Goal: Find contact information: Find contact information

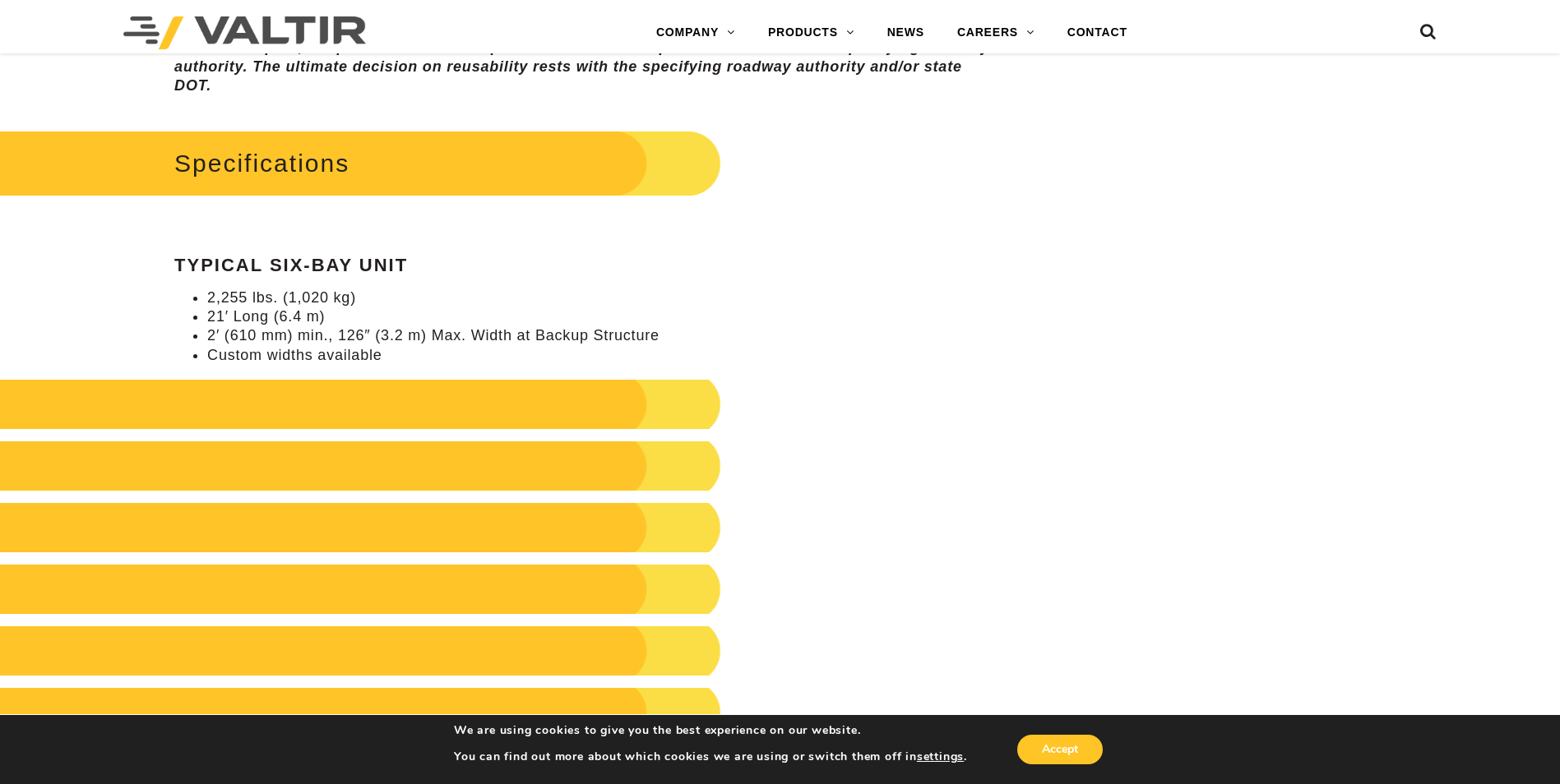
scroll to position [1726, 0]
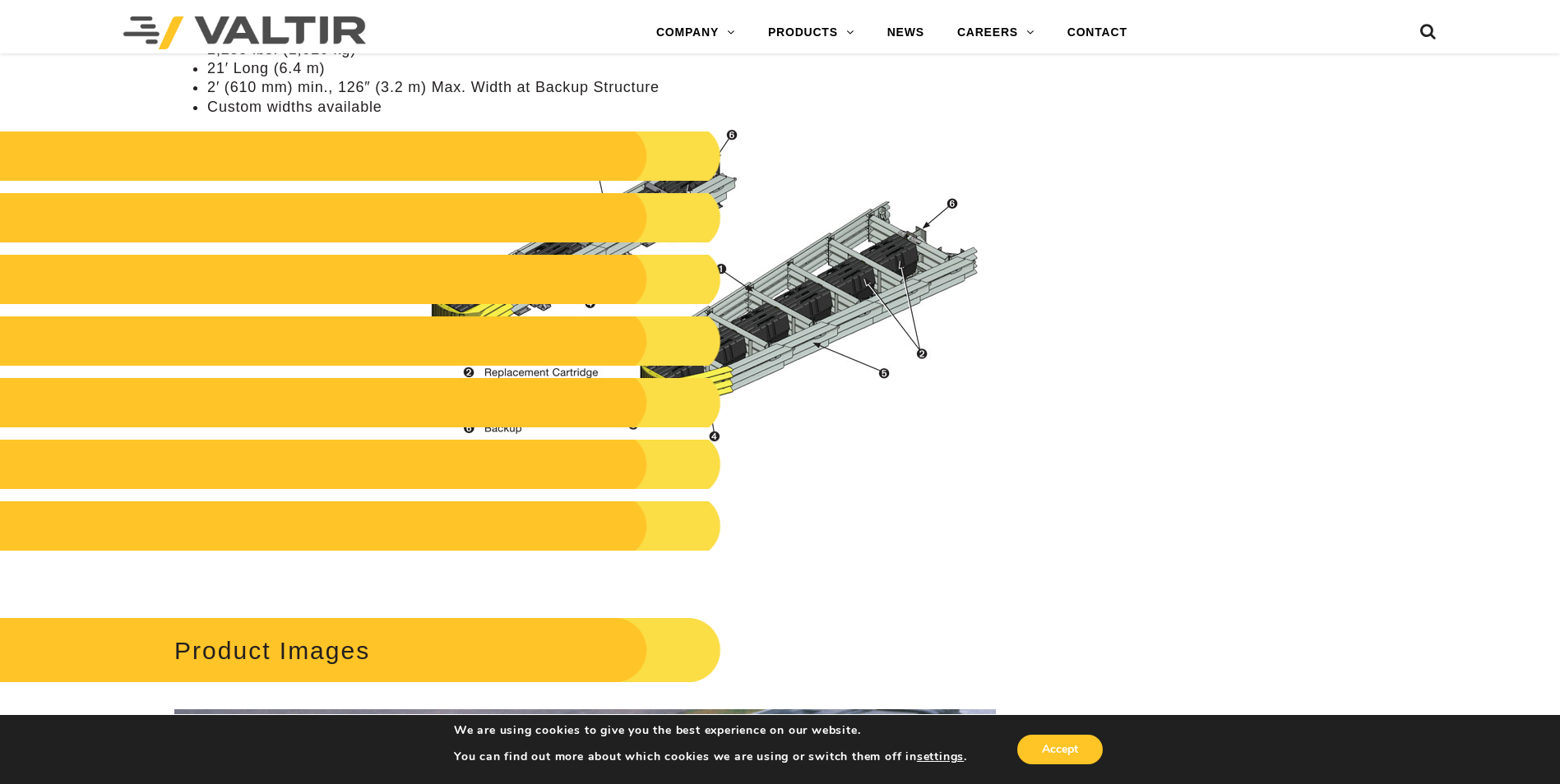
click at [1245, 453] on div "**********" at bounding box center [780, 294] width 1560 height 3712
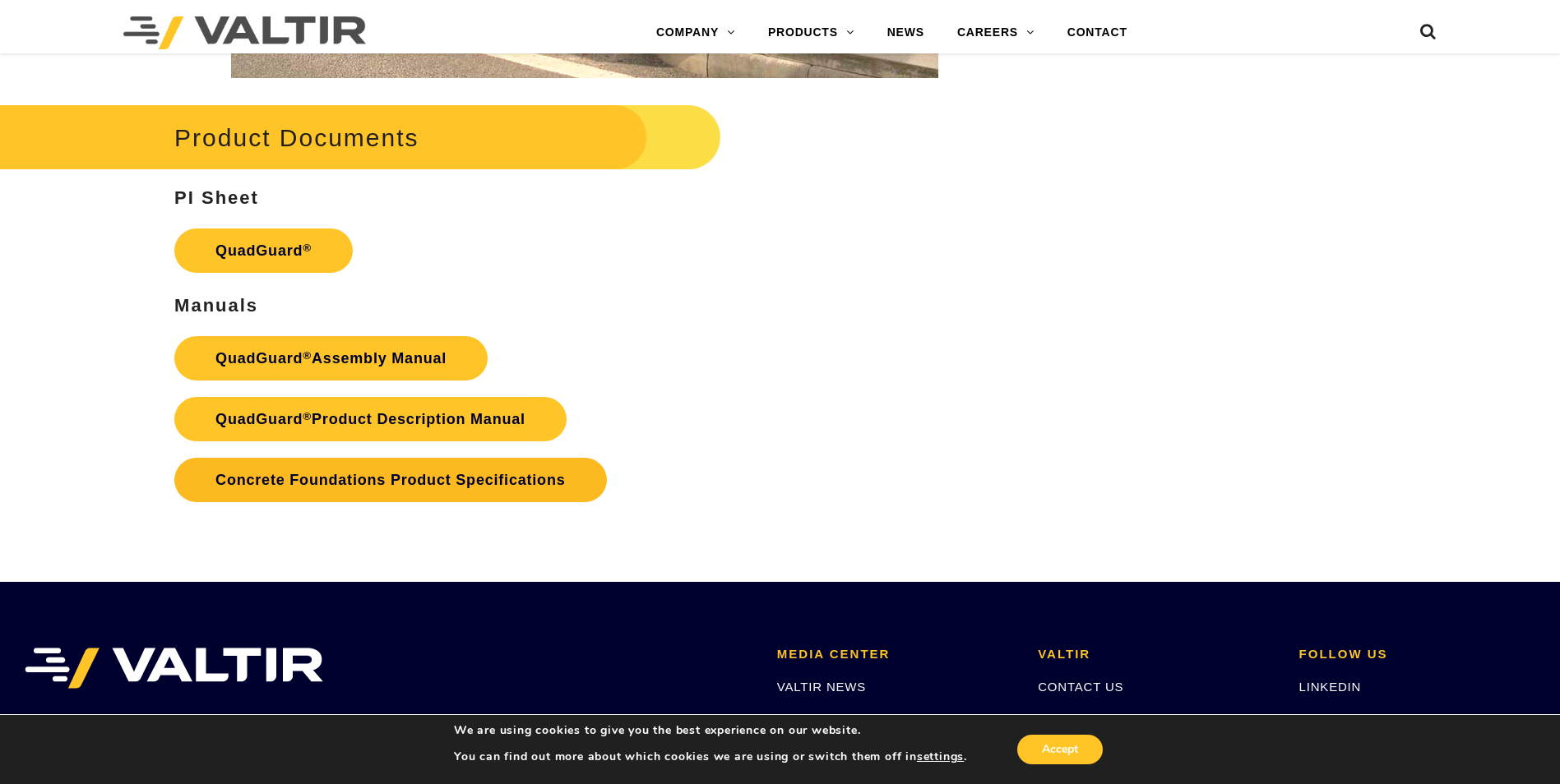
scroll to position [3215, 0]
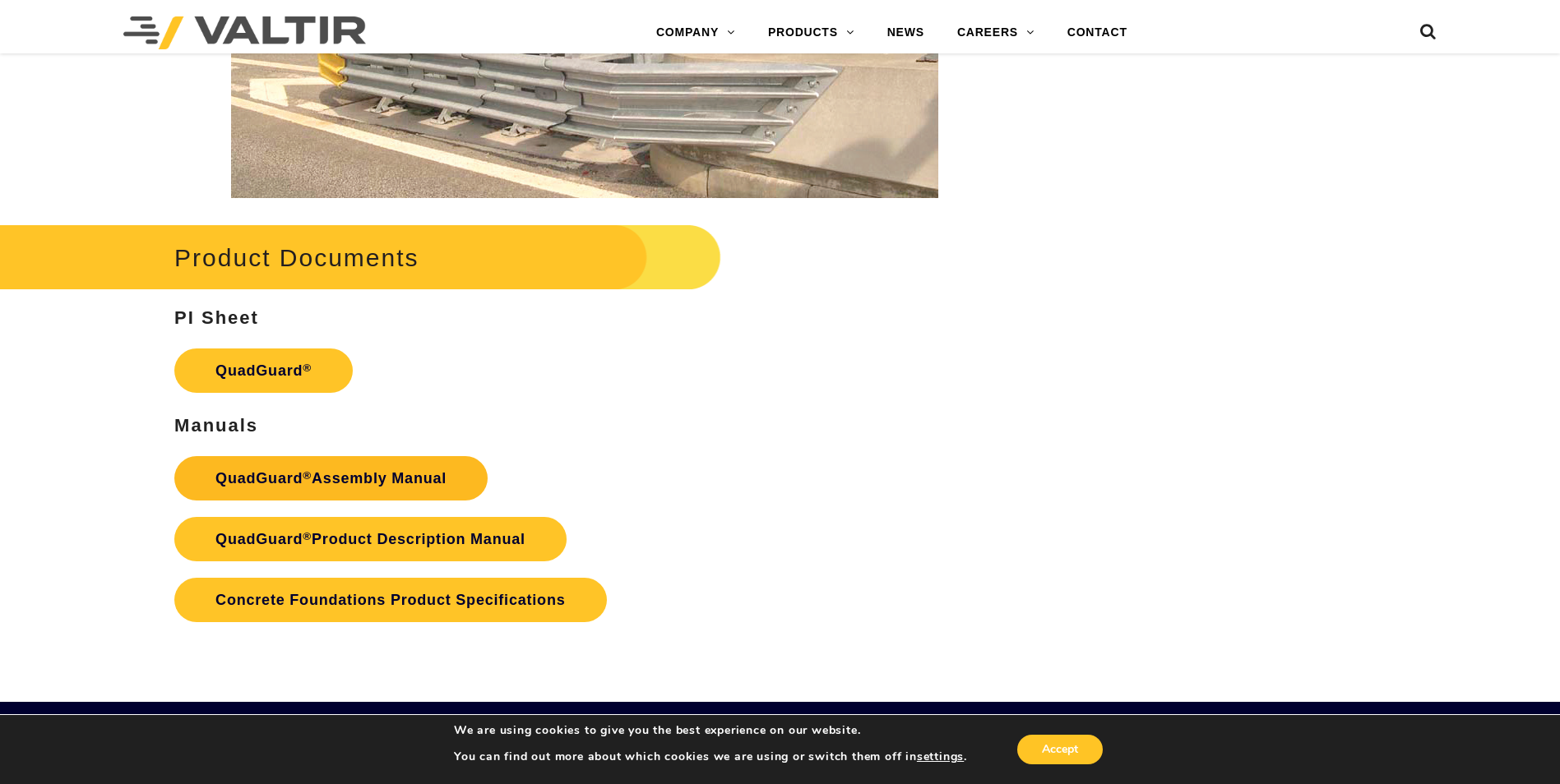
click at [368, 471] on link "QuadGuard ® Assembly Manual" at bounding box center [331, 478] width 313 height 44
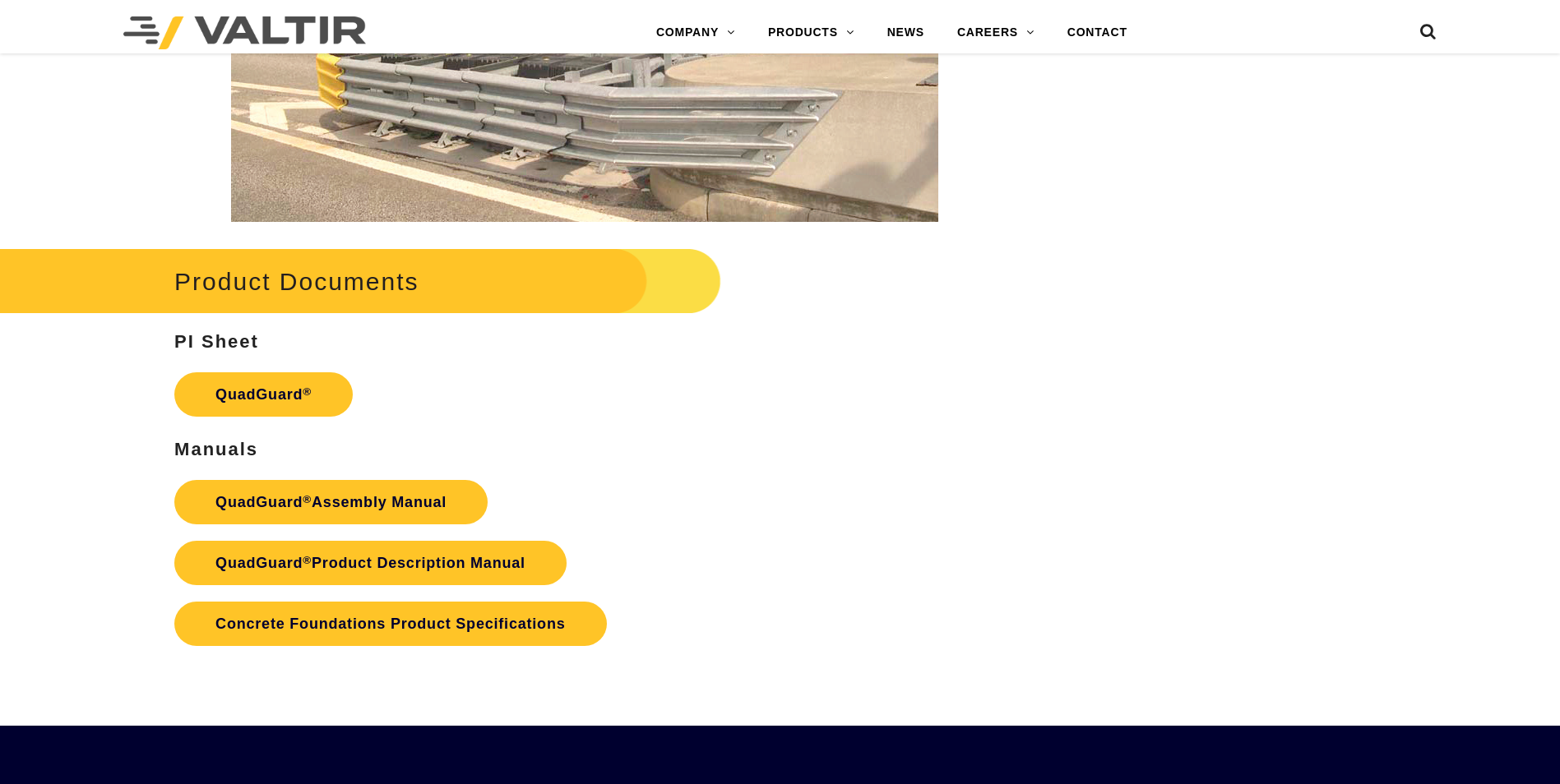
scroll to position [3215, 0]
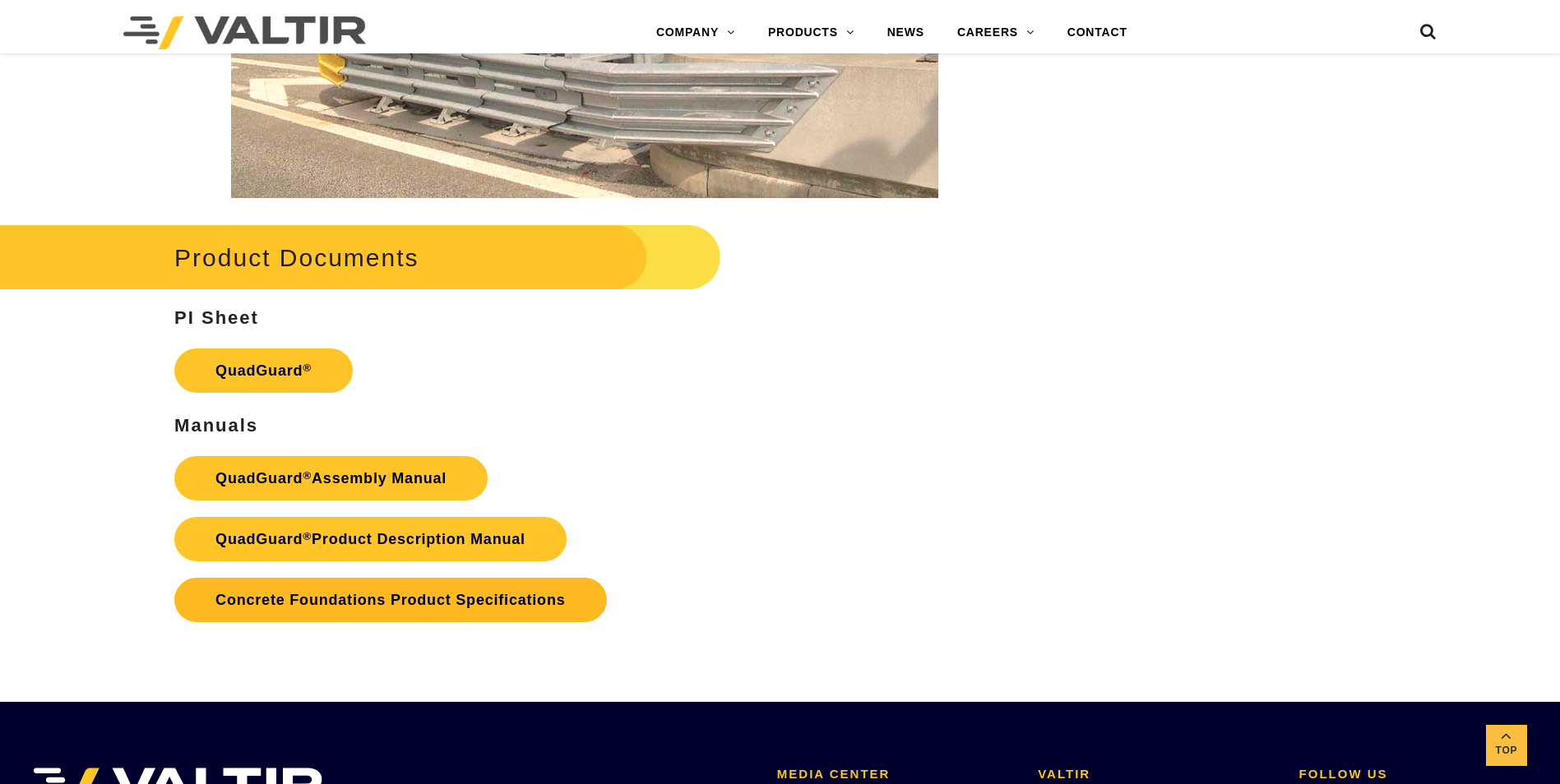
click at [462, 611] on link "Concrete Foundations Product Specifications" at bounding box center [390, 600] width 432 height 44
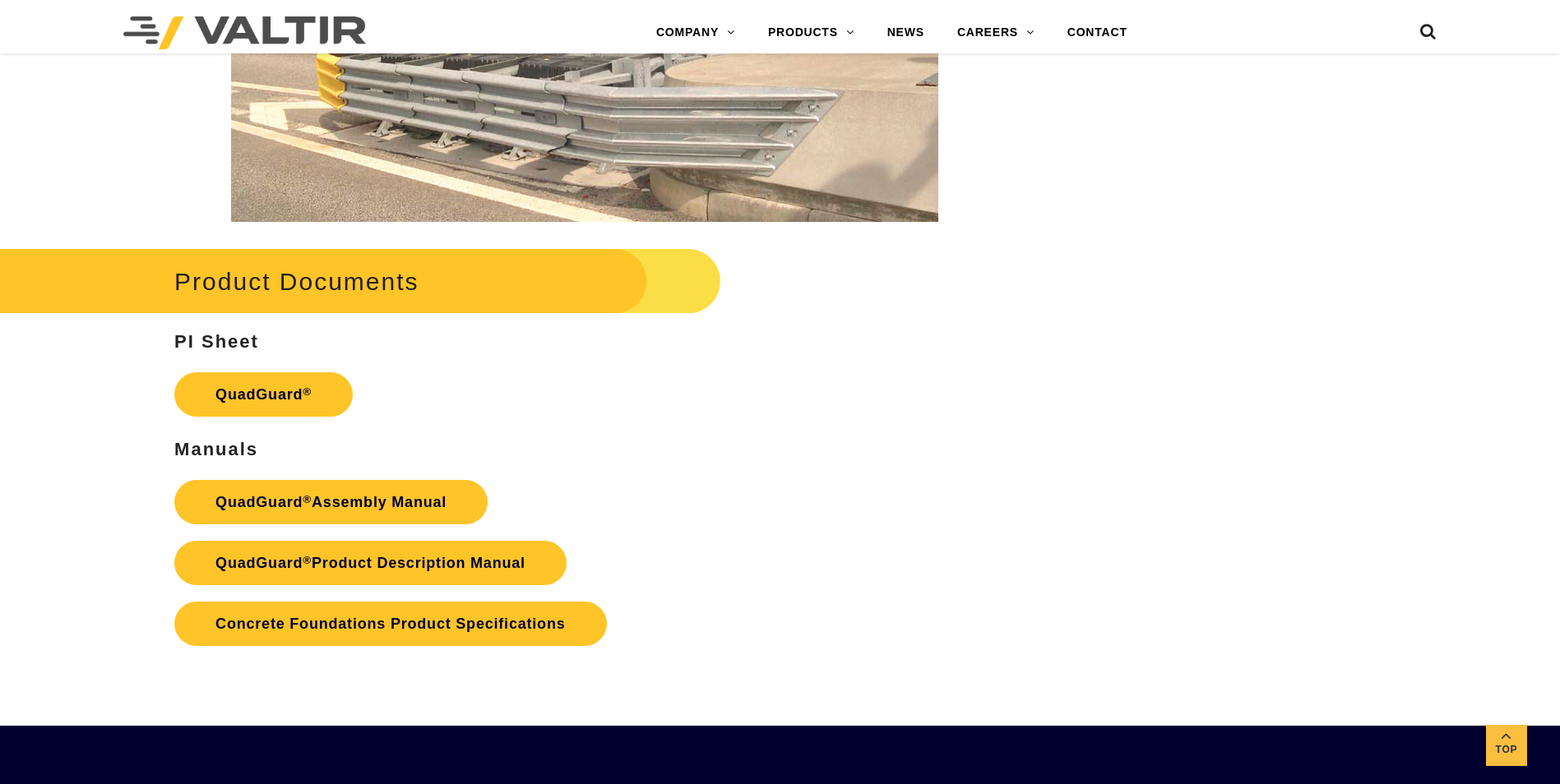
scroll to position [3215, 0]
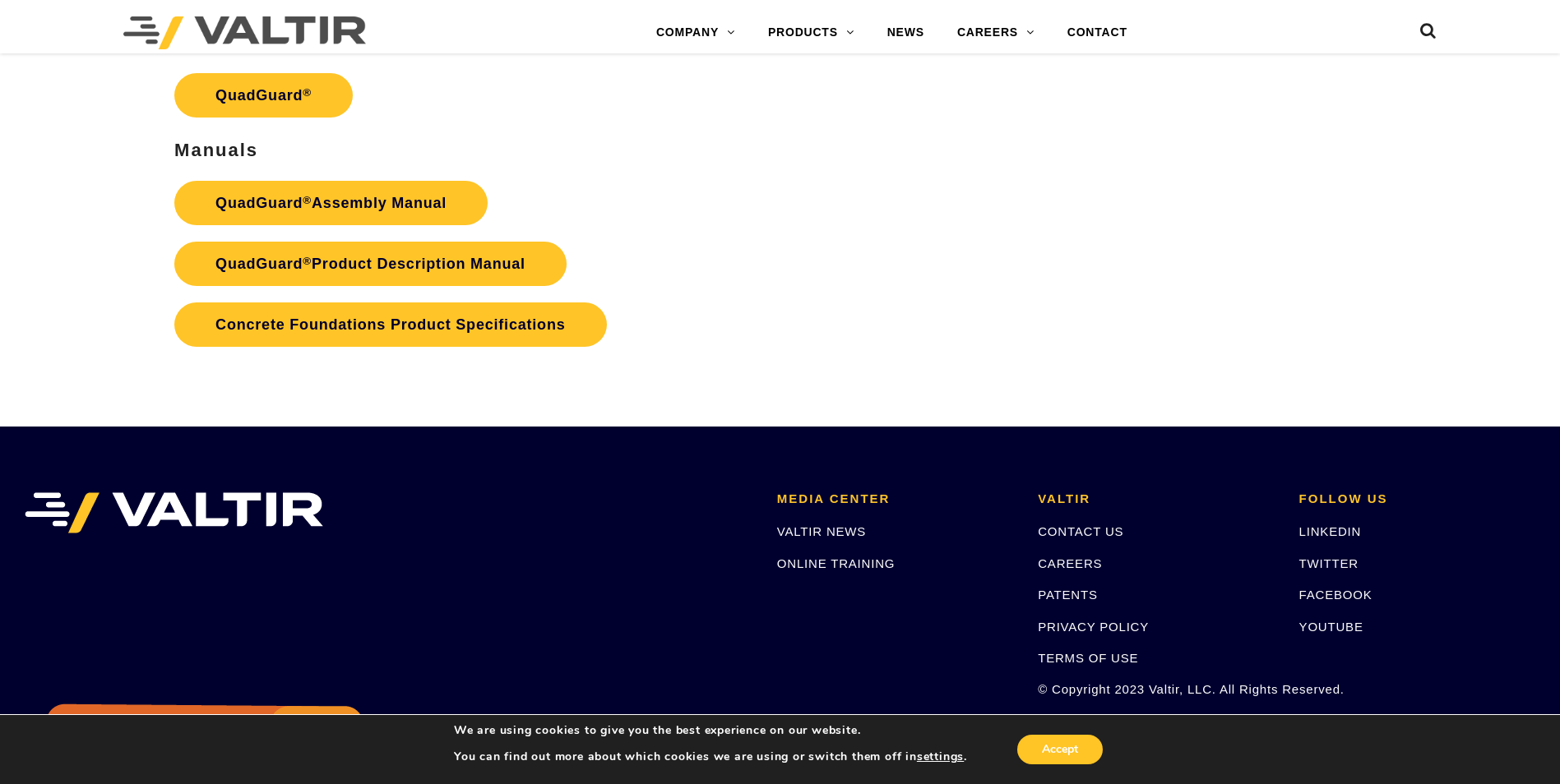
scroll to position [3535, 0]
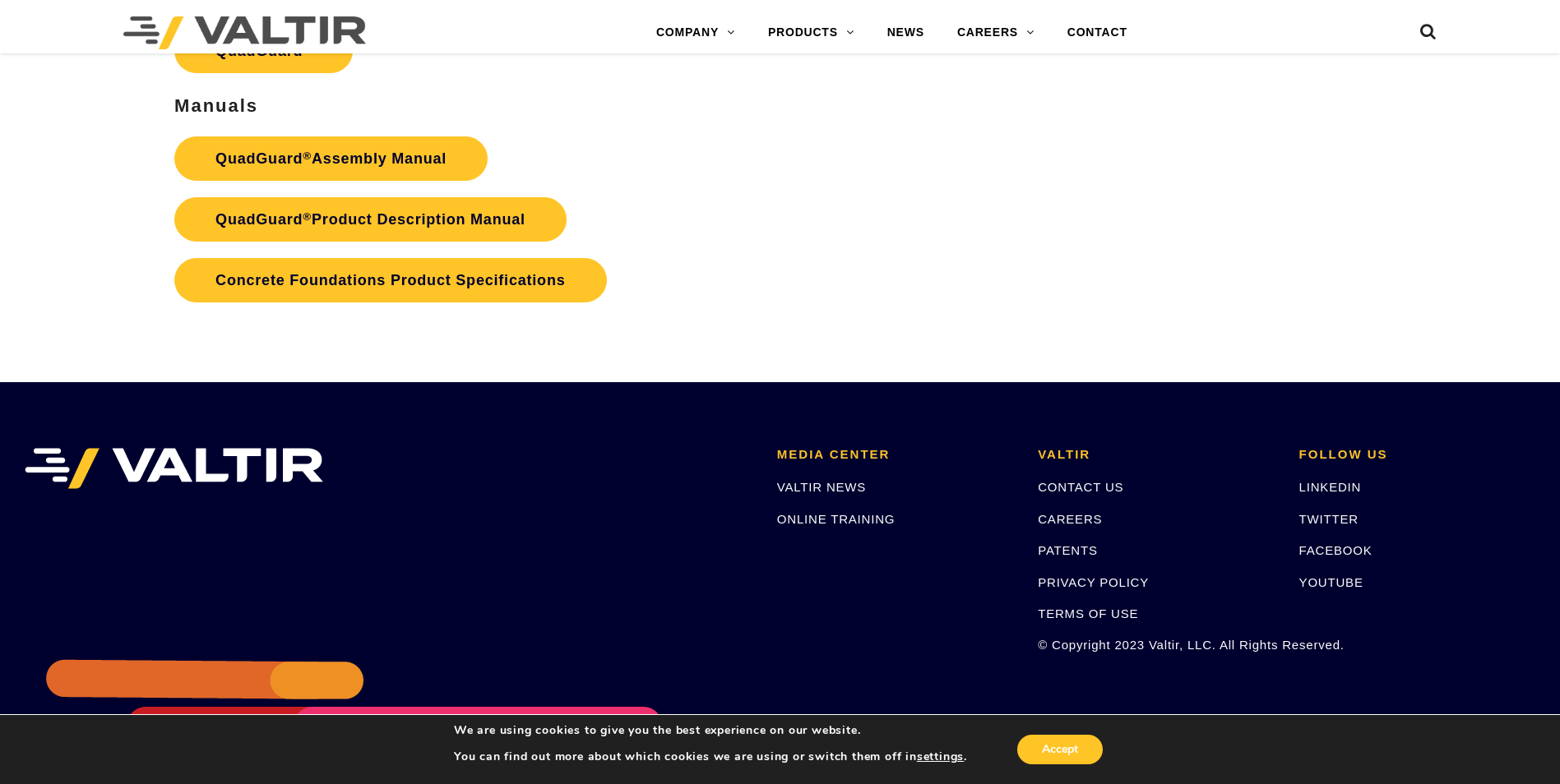
click at [883, 240] on p "QuadGuard ® Assembly Manual QuadGuard ® Product Description Manual Concrete Fou…" at bounding box center [584, 219] width 821 height 182
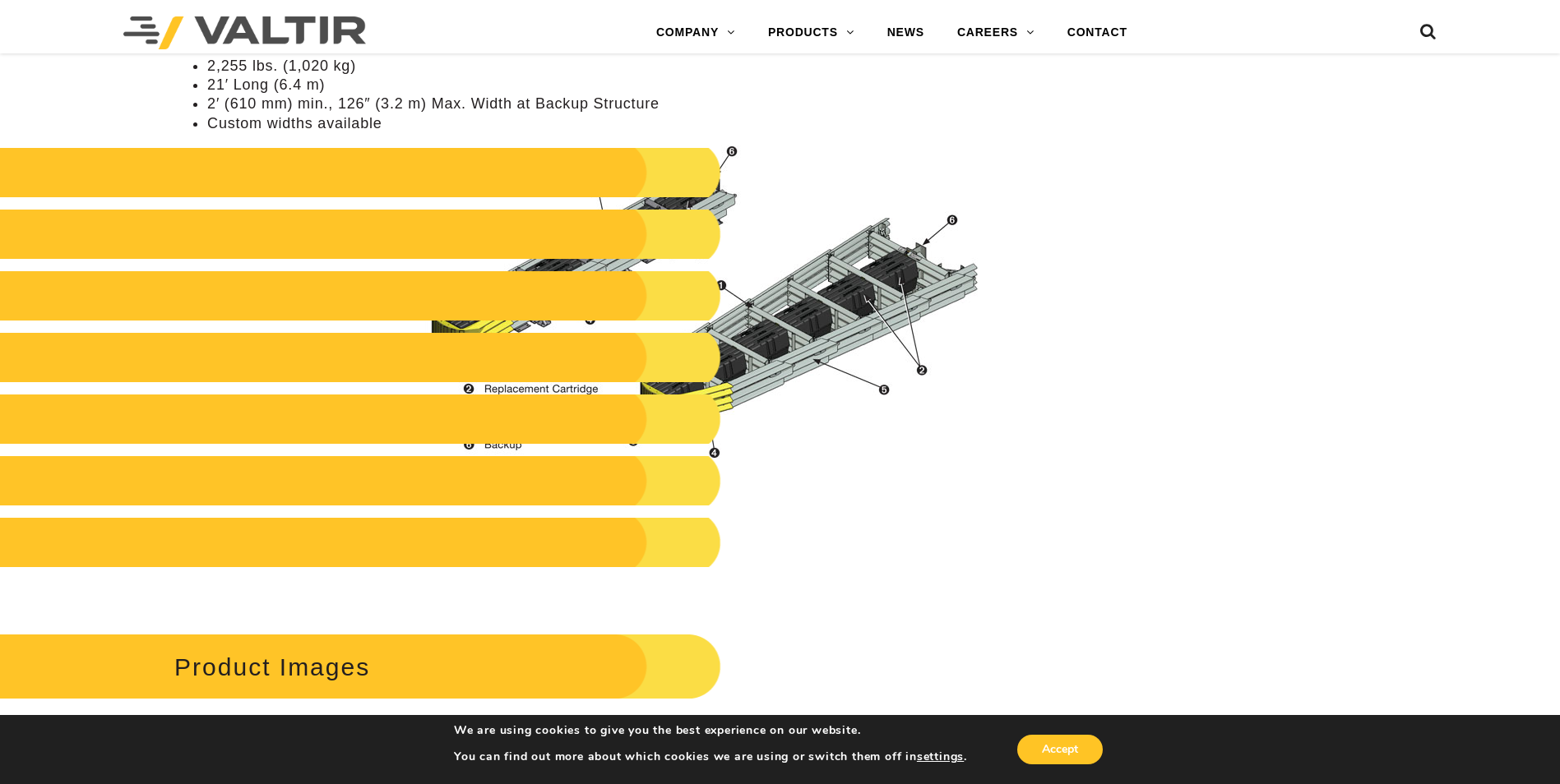
scroll to position [1397, 0]
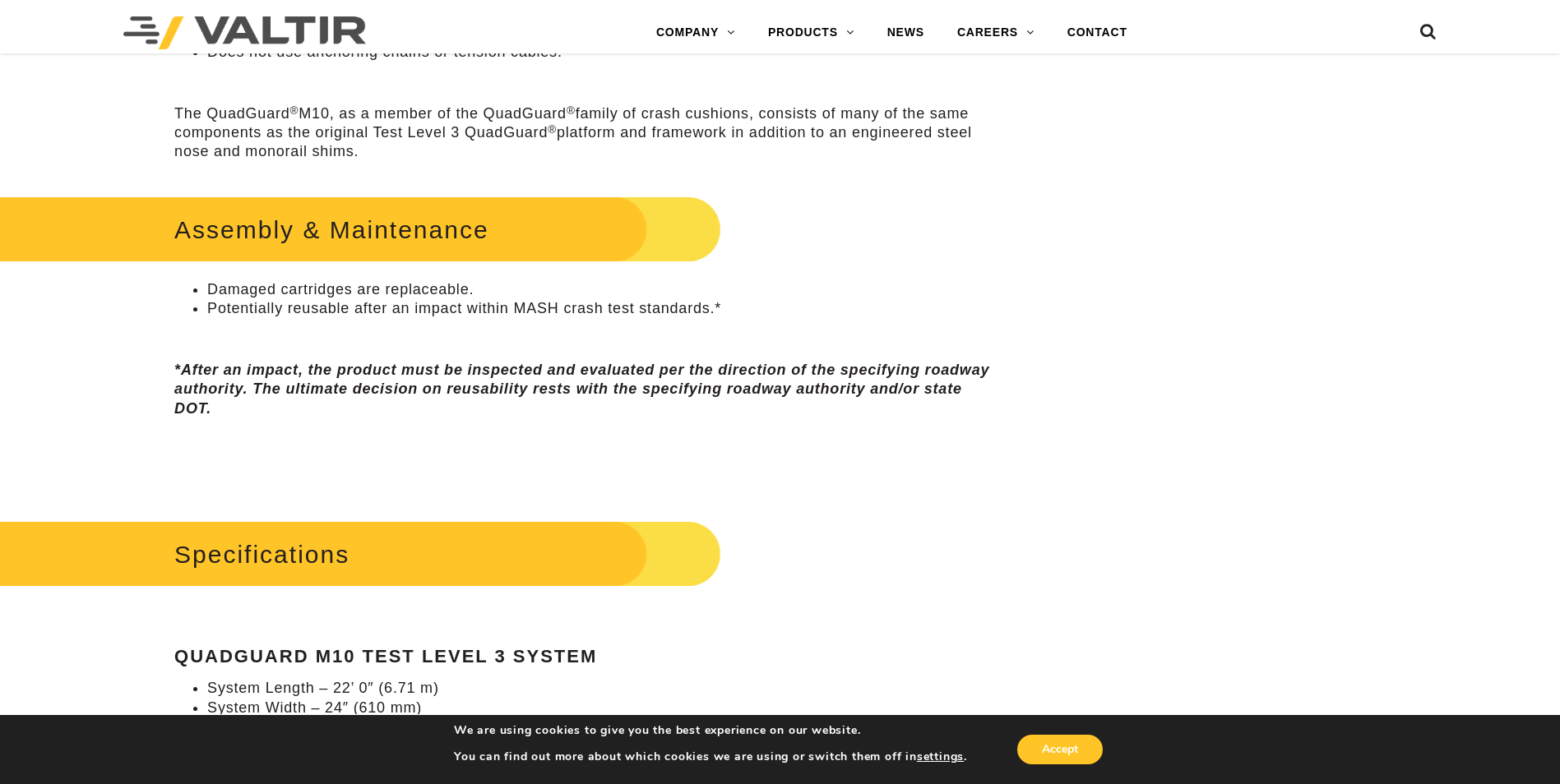
scroll to position [740, 0]
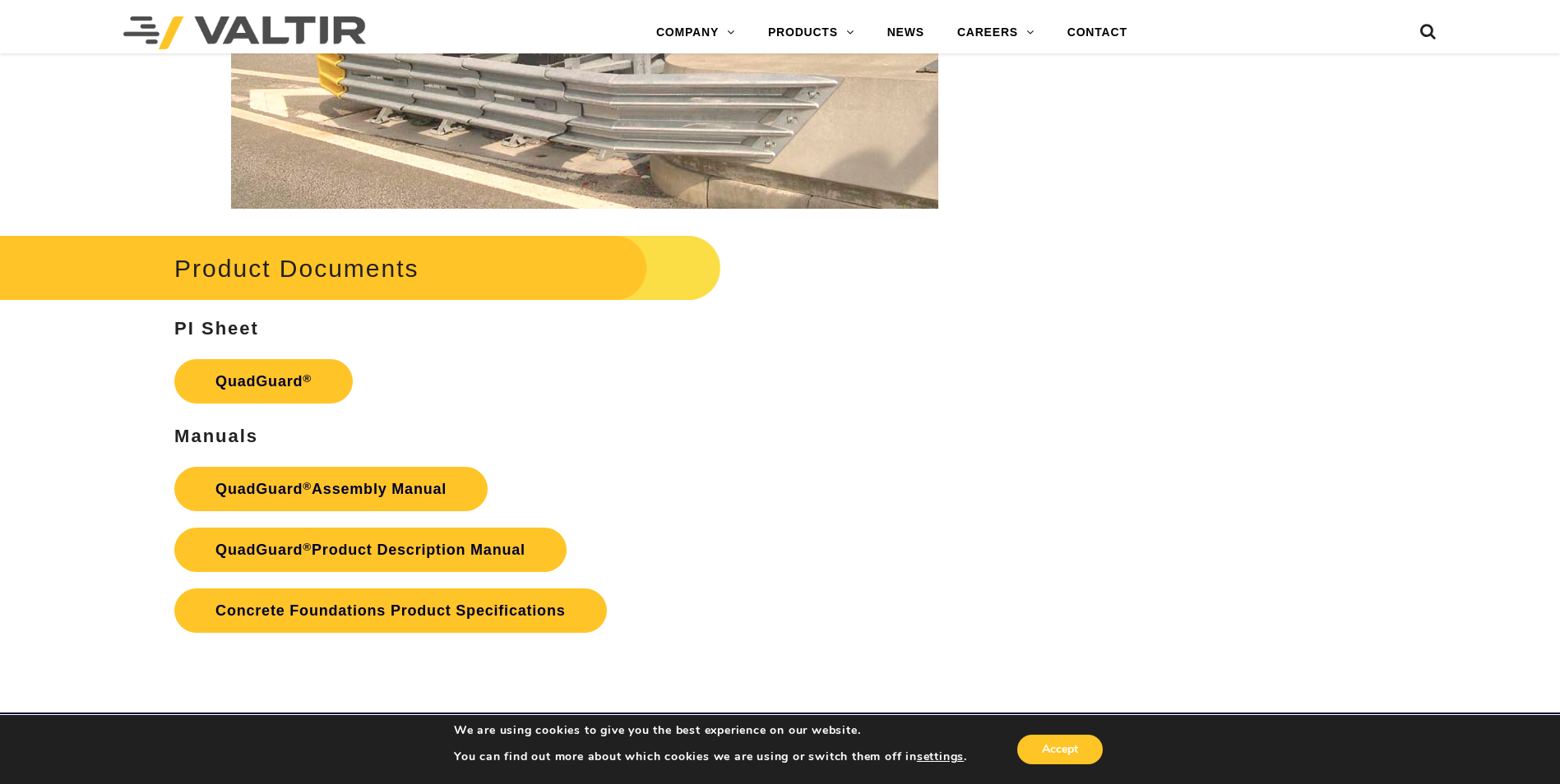
scroll to position [3206, 0]
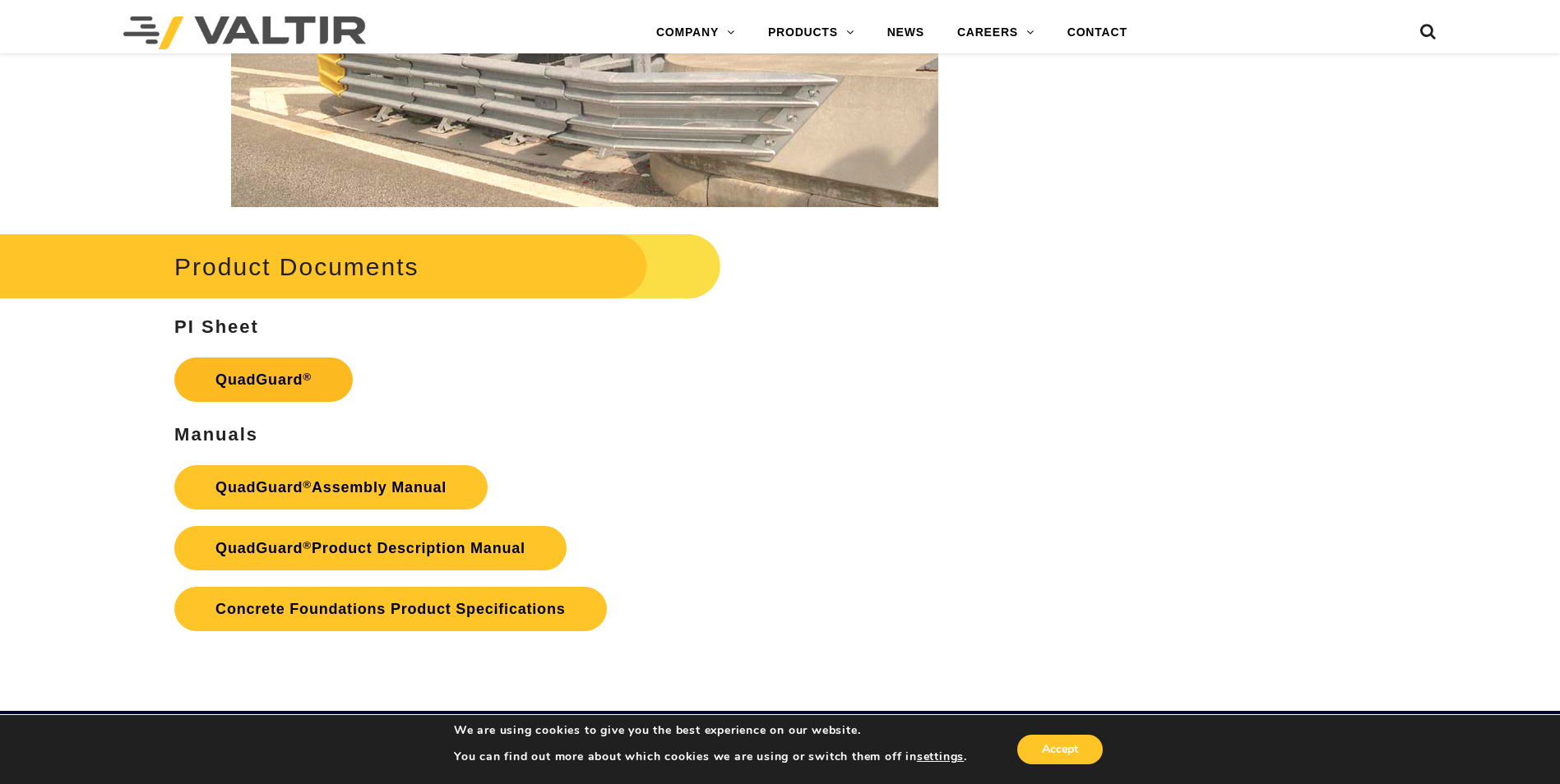
click at [224, 374] on link "QuadGuard ®" at bounding box center [264, 379] width 179 height 44
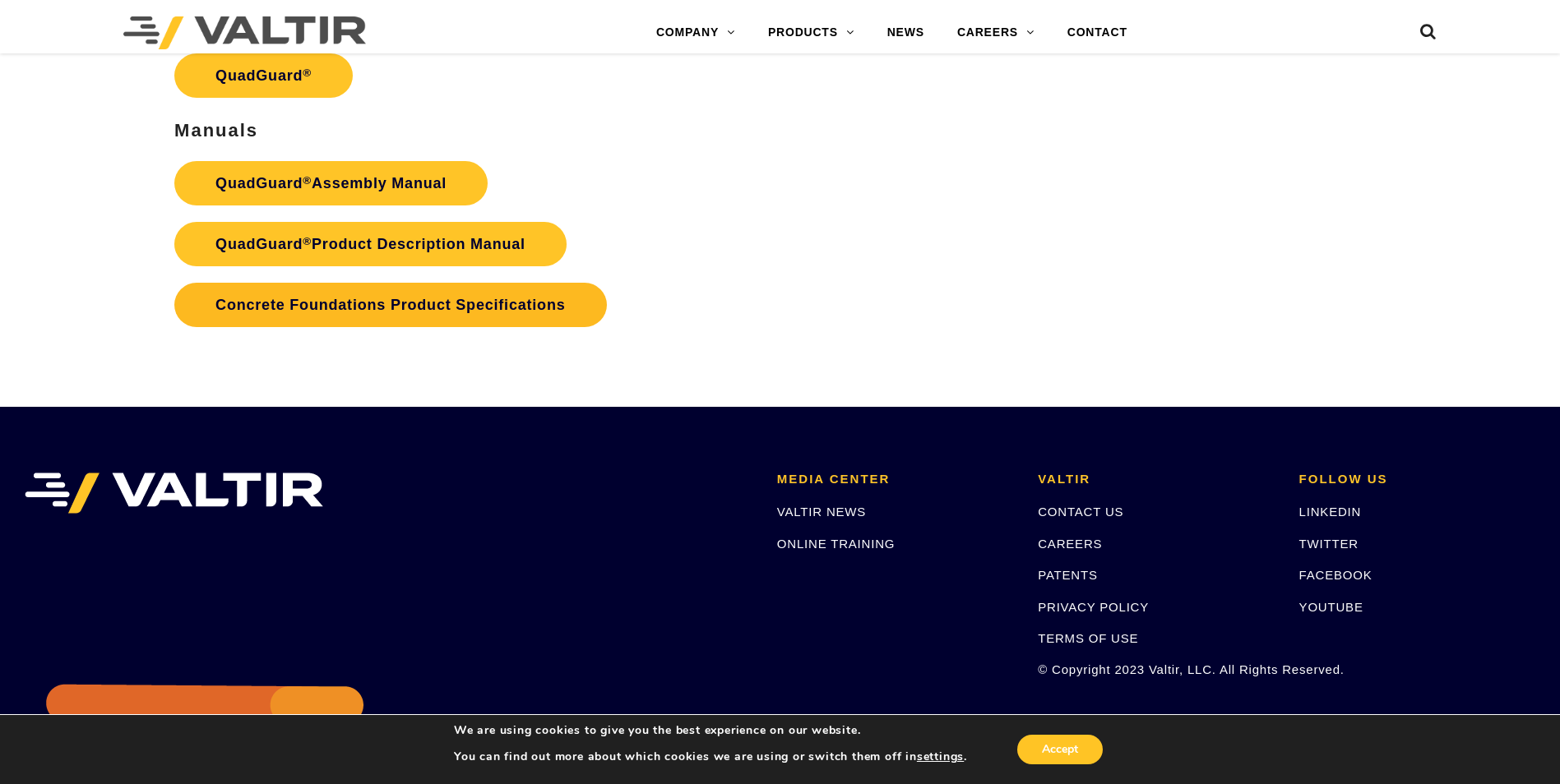
scroll to position [3626, 0]
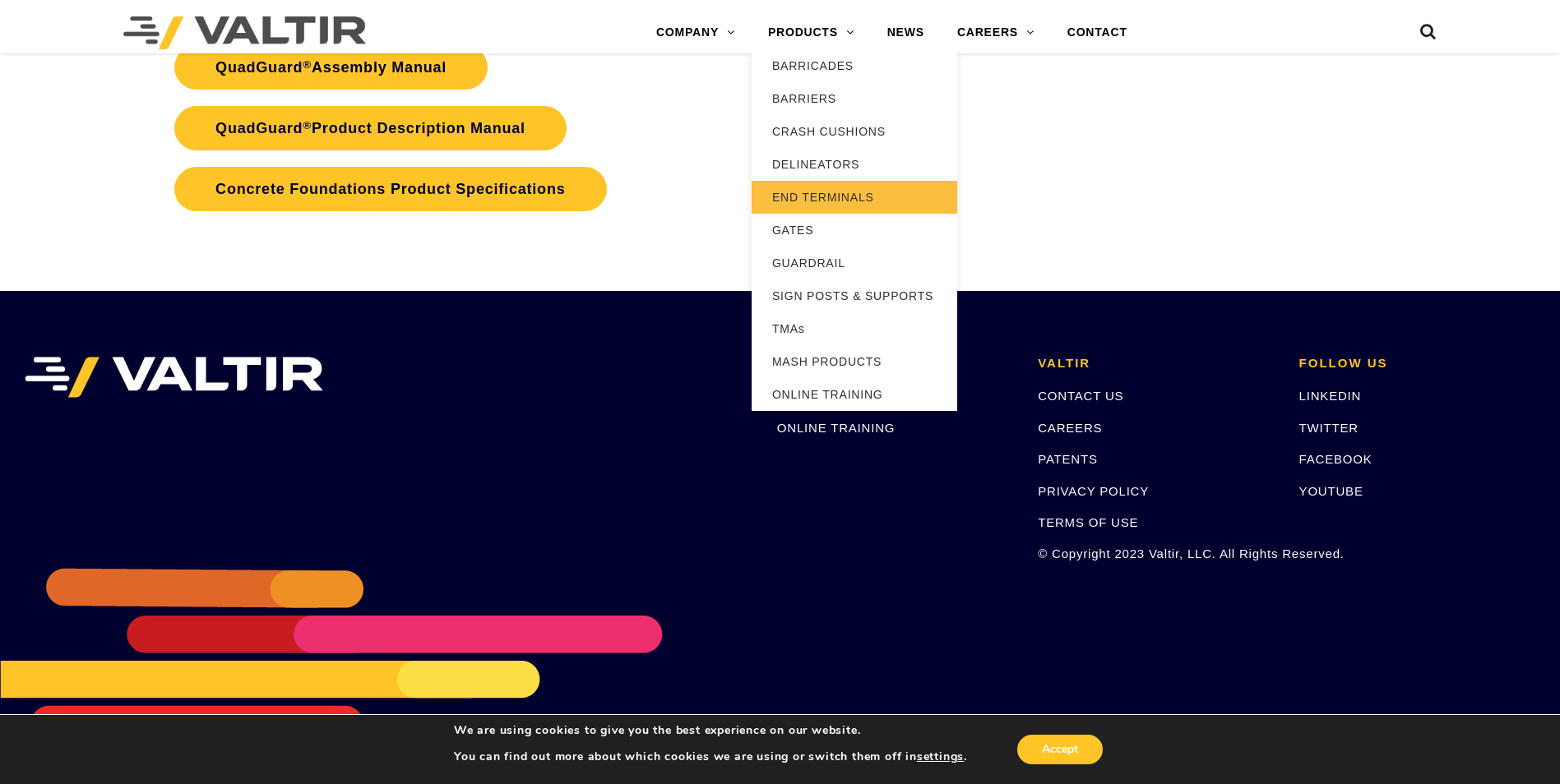
click at [802, 199] on link "END TERMINALS" at bounding box center [855, 197] width 206 height 33
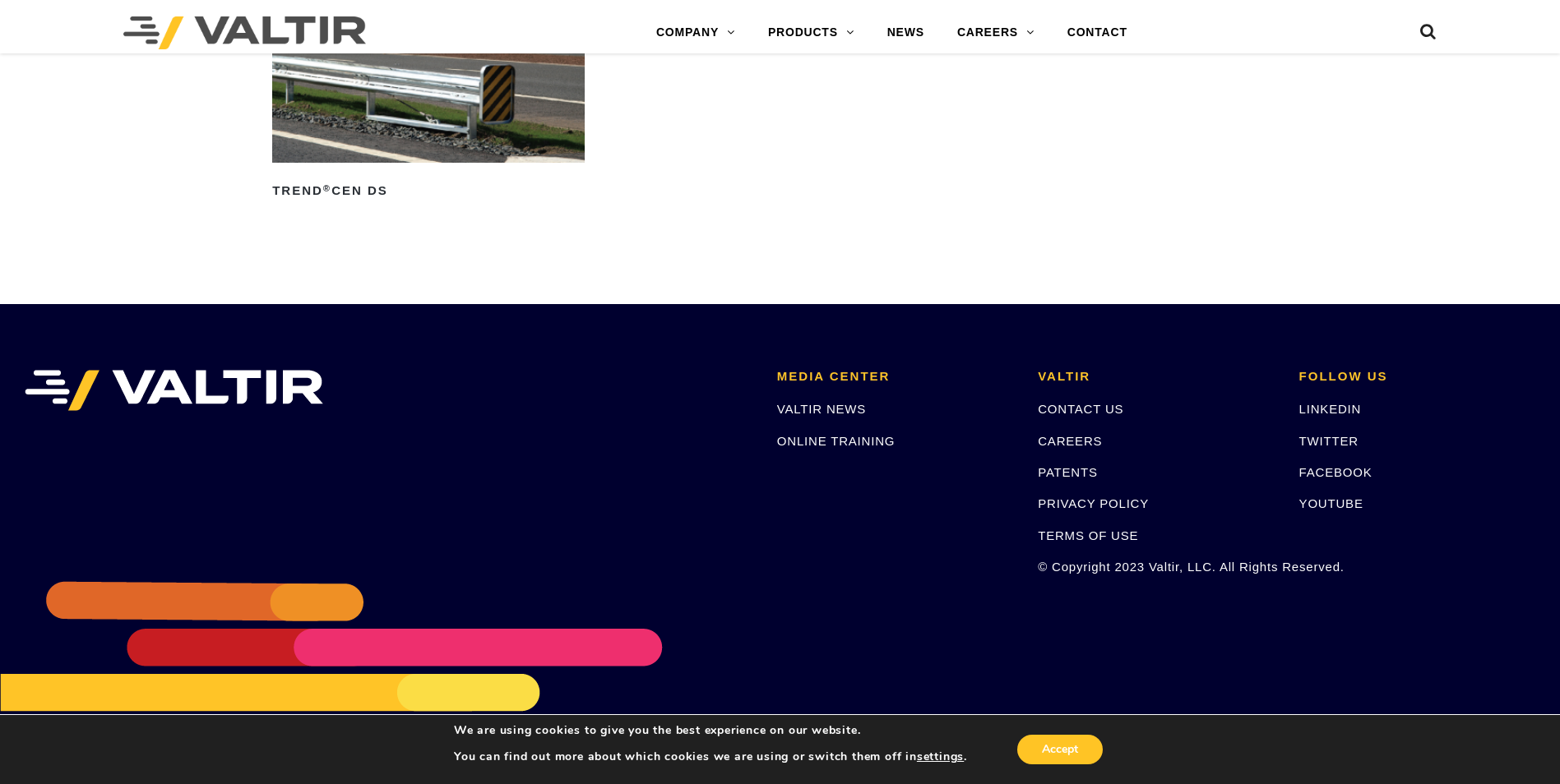
scroll to position [2587, 0]
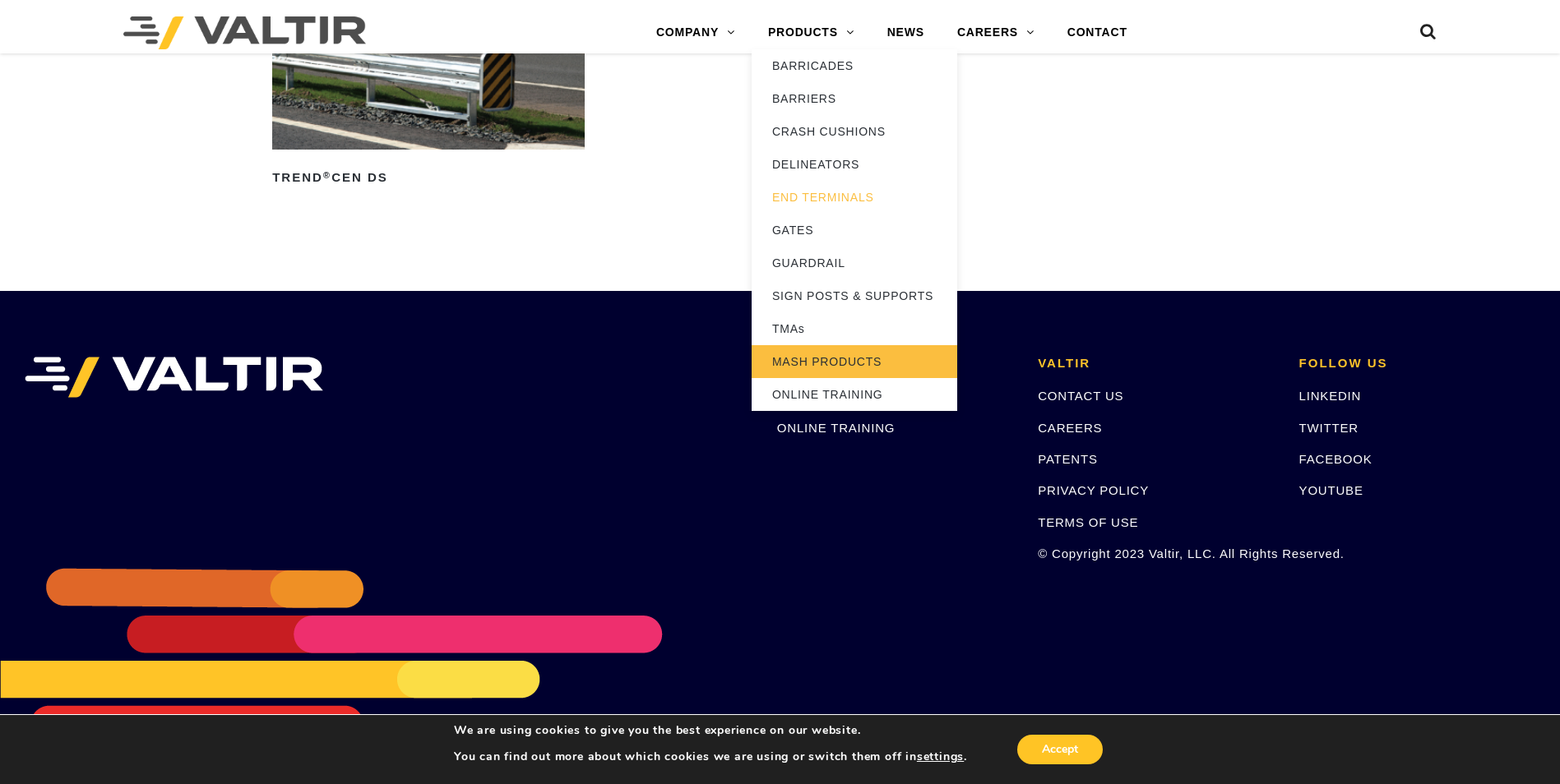
click at [828, 356] on link "MASH PRODUCTS" at bounding box center [855, 361] width 206 height 33
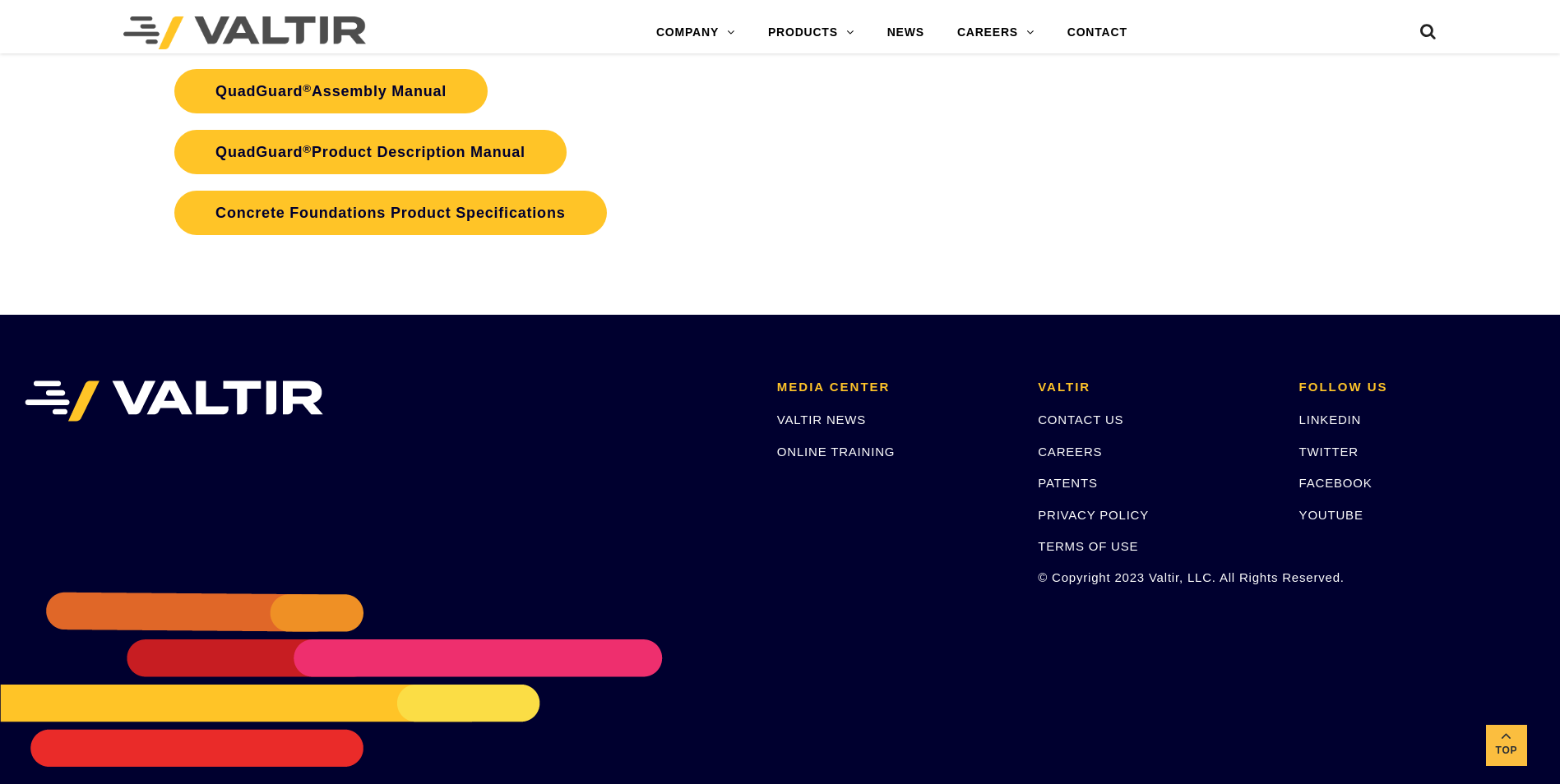
scroll to position [3626, 0]
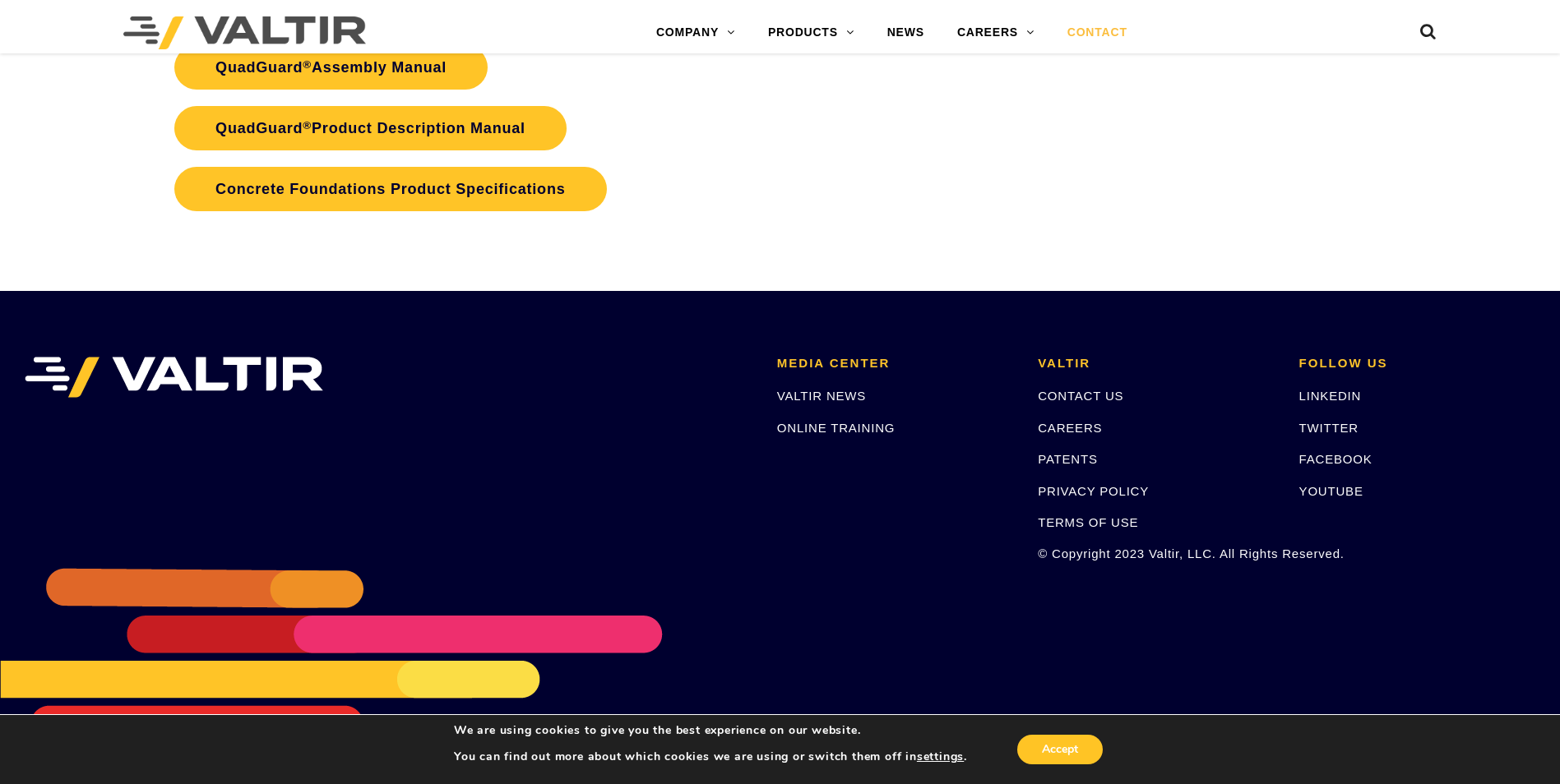
click at [1108, 23] on link "CONTACT" at bounding box center [1097, 33] width 93 height 33
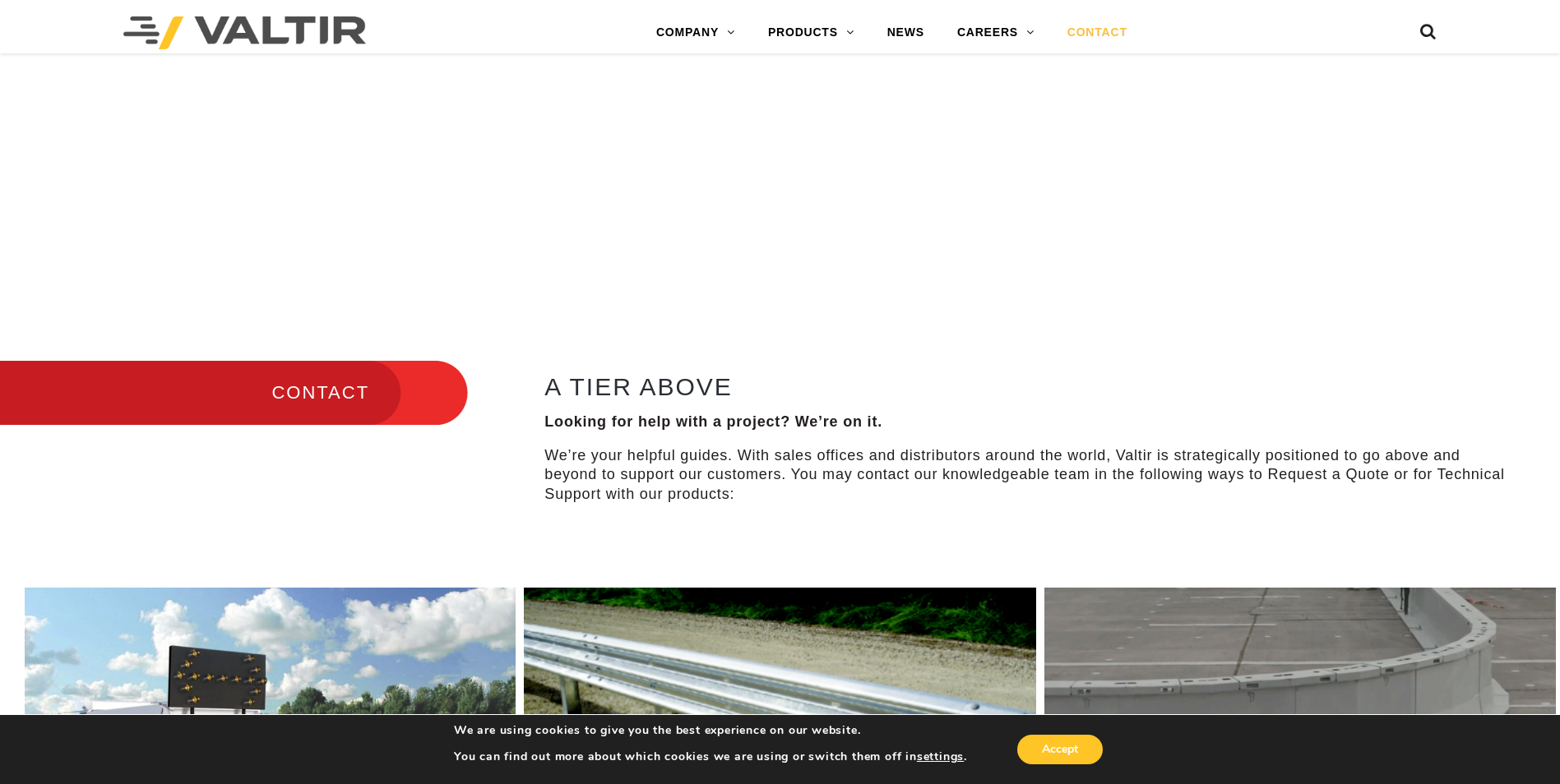
scroll to position [575, 0]
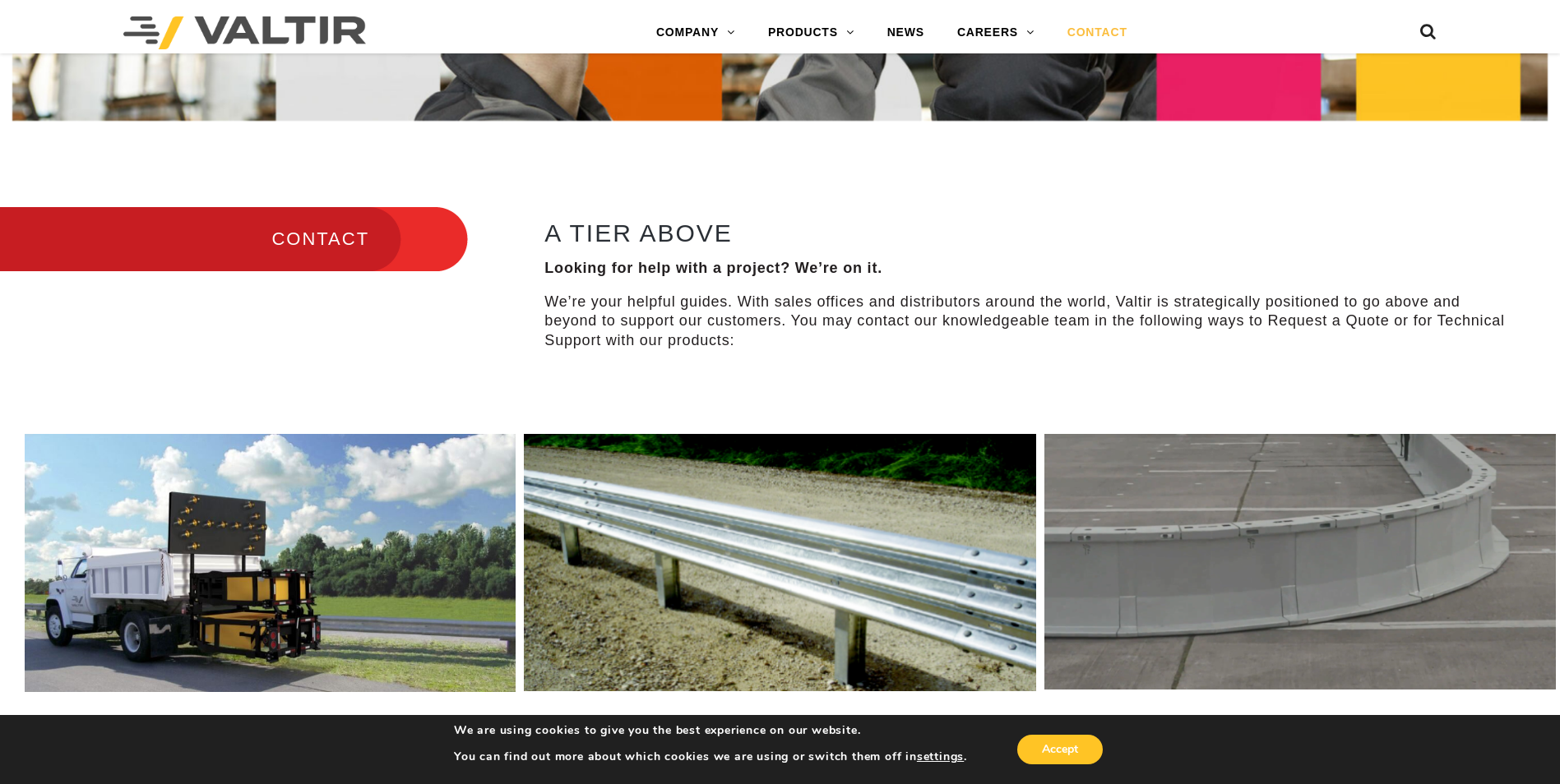
click at [371, 246] on h3 "CONTACT" at bounding box center [234, 239] width 468 height 69
click at [327, 237] on h3 "CONTACT" at bounding box center [234, 239] width 468 height 69
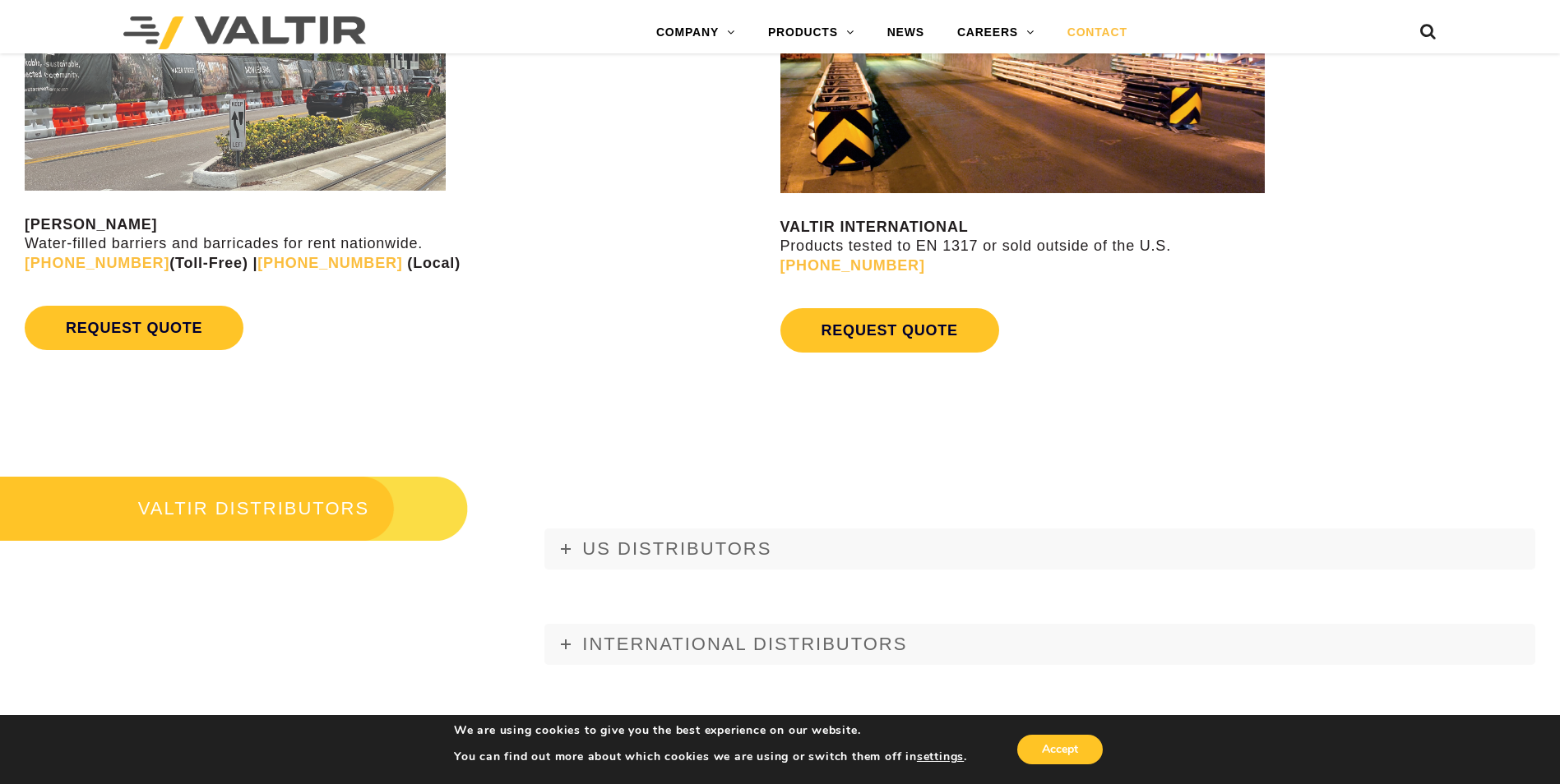
scroll to position [1726, 0]
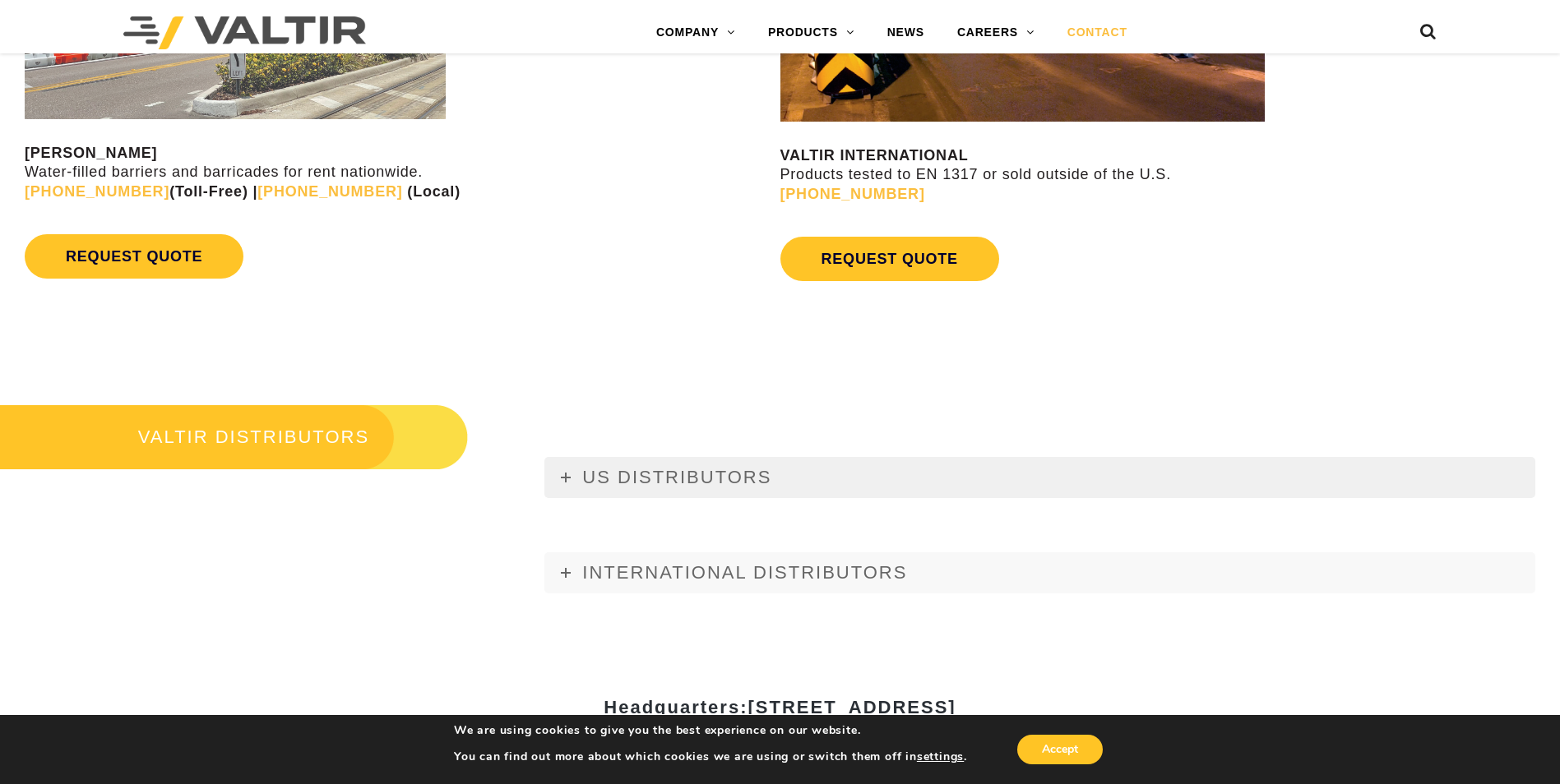
click at [612, 485] on span "US DISTRIBUTORS" at bounding box center [676, 477] width 189 height 21
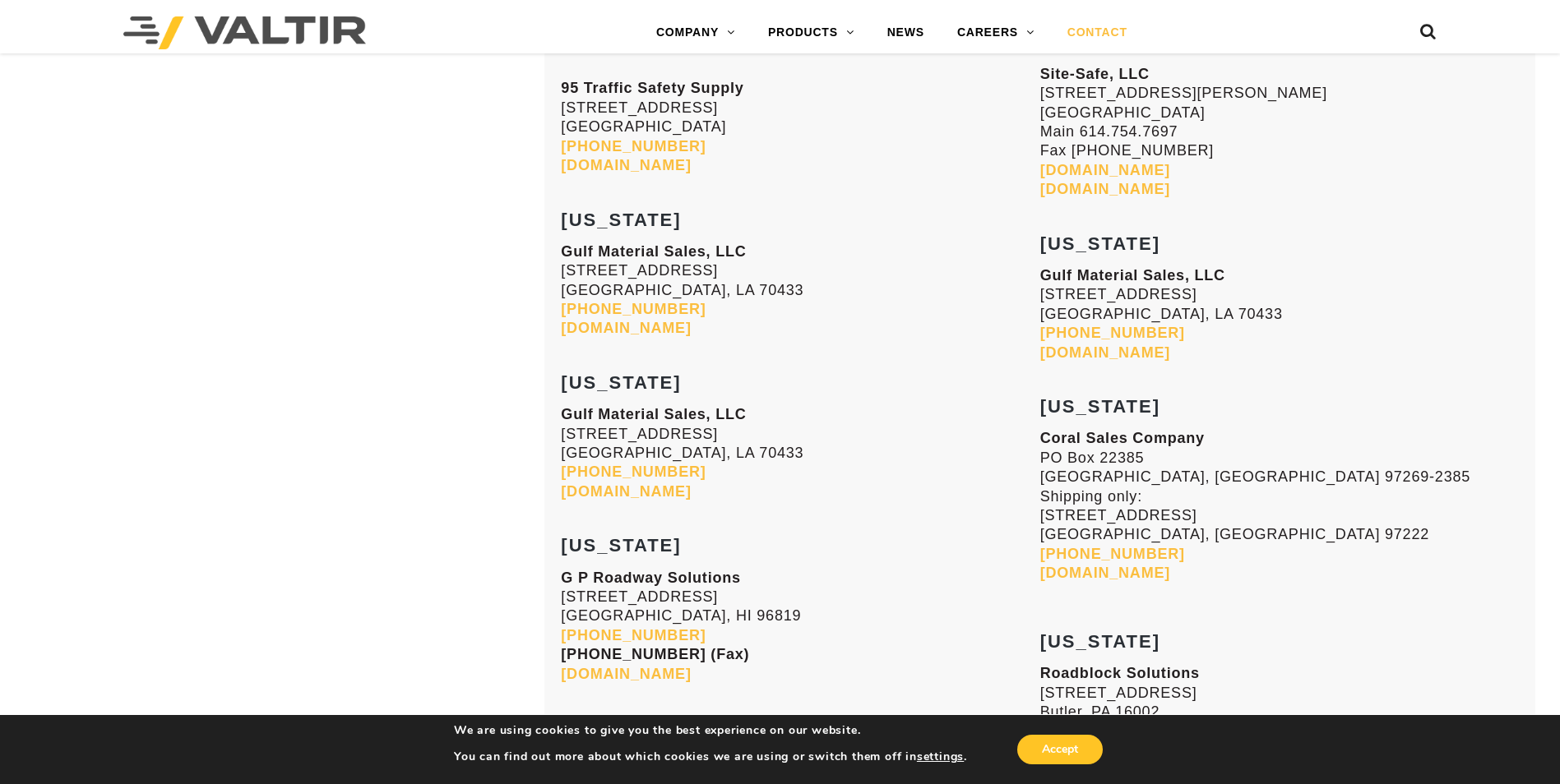
scroll to position [4193, 0]
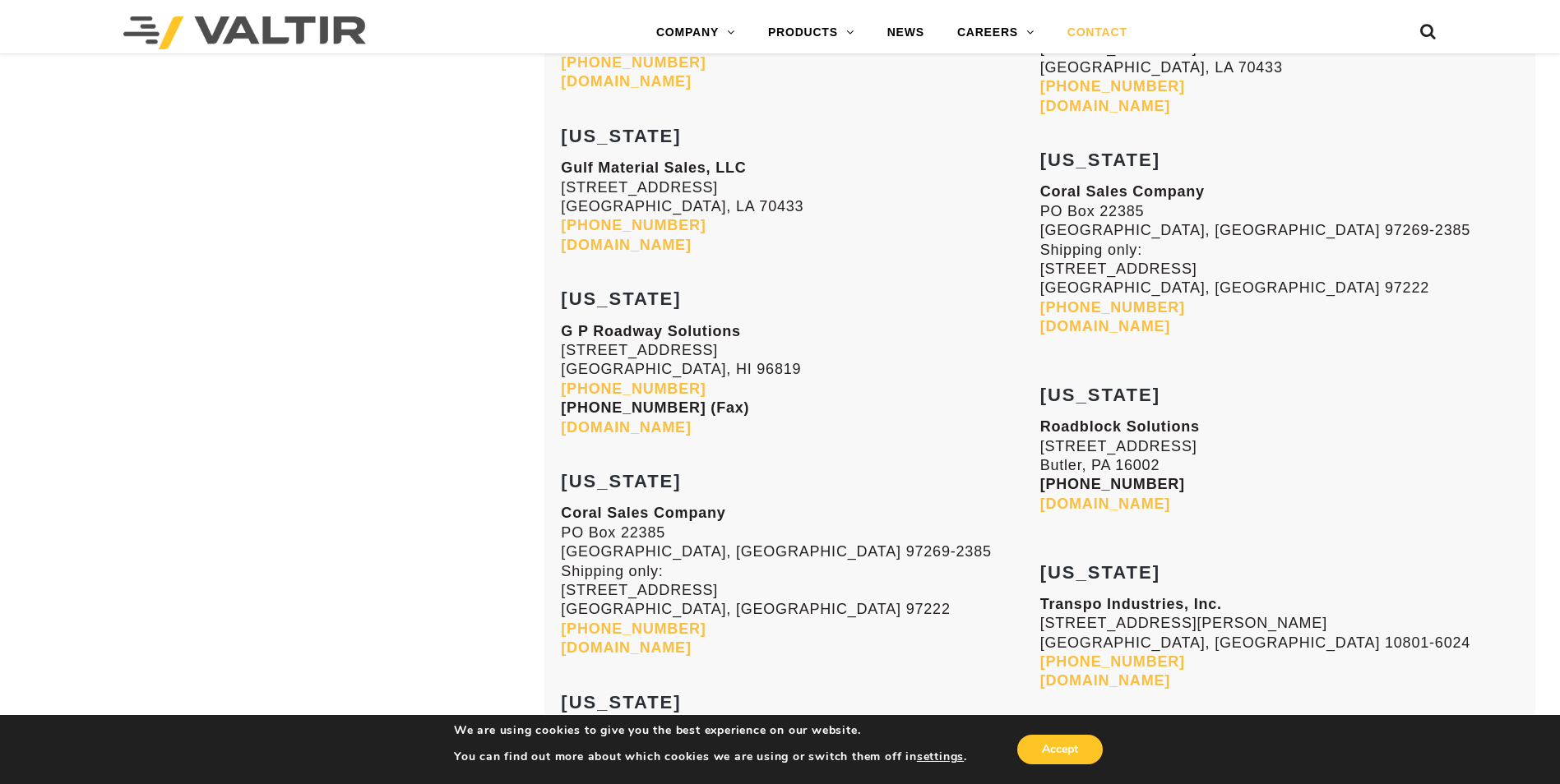
click at [1103, 500] on link "Roadblock.solutions" at bounding box center [1105, 504] width 130 height 16
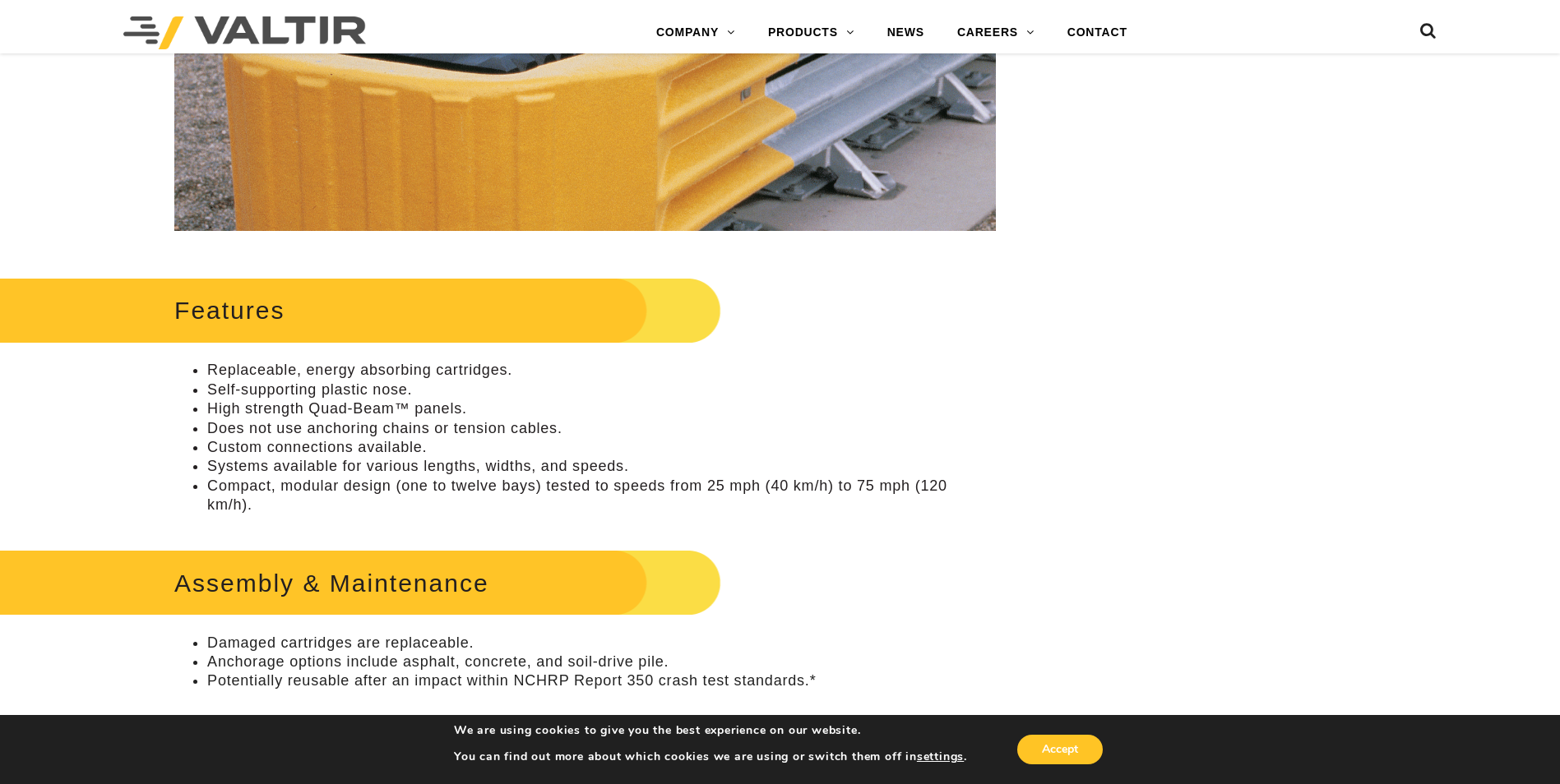
scroll to position [575, 0]
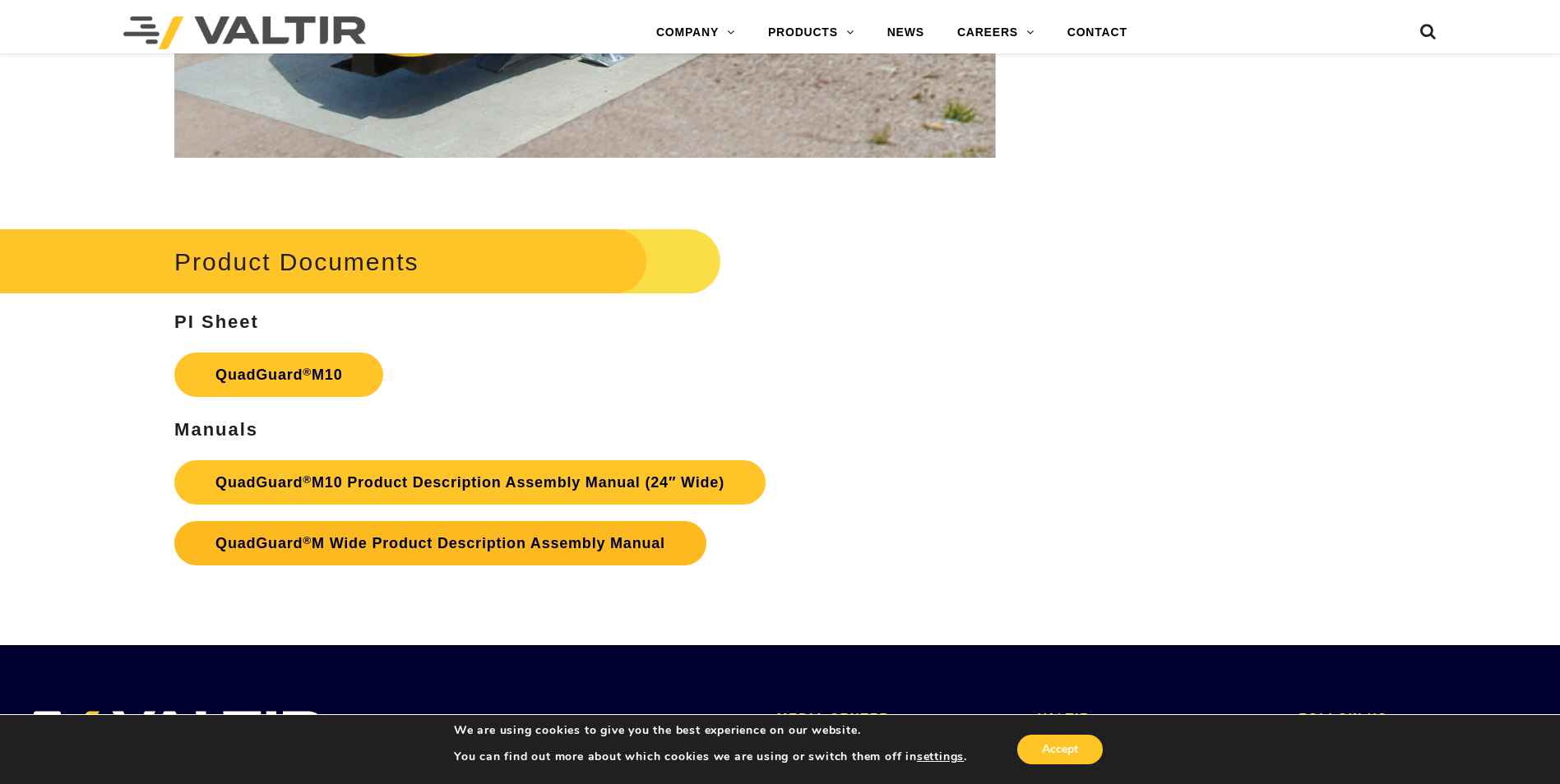
scroll to position [6001, 0]
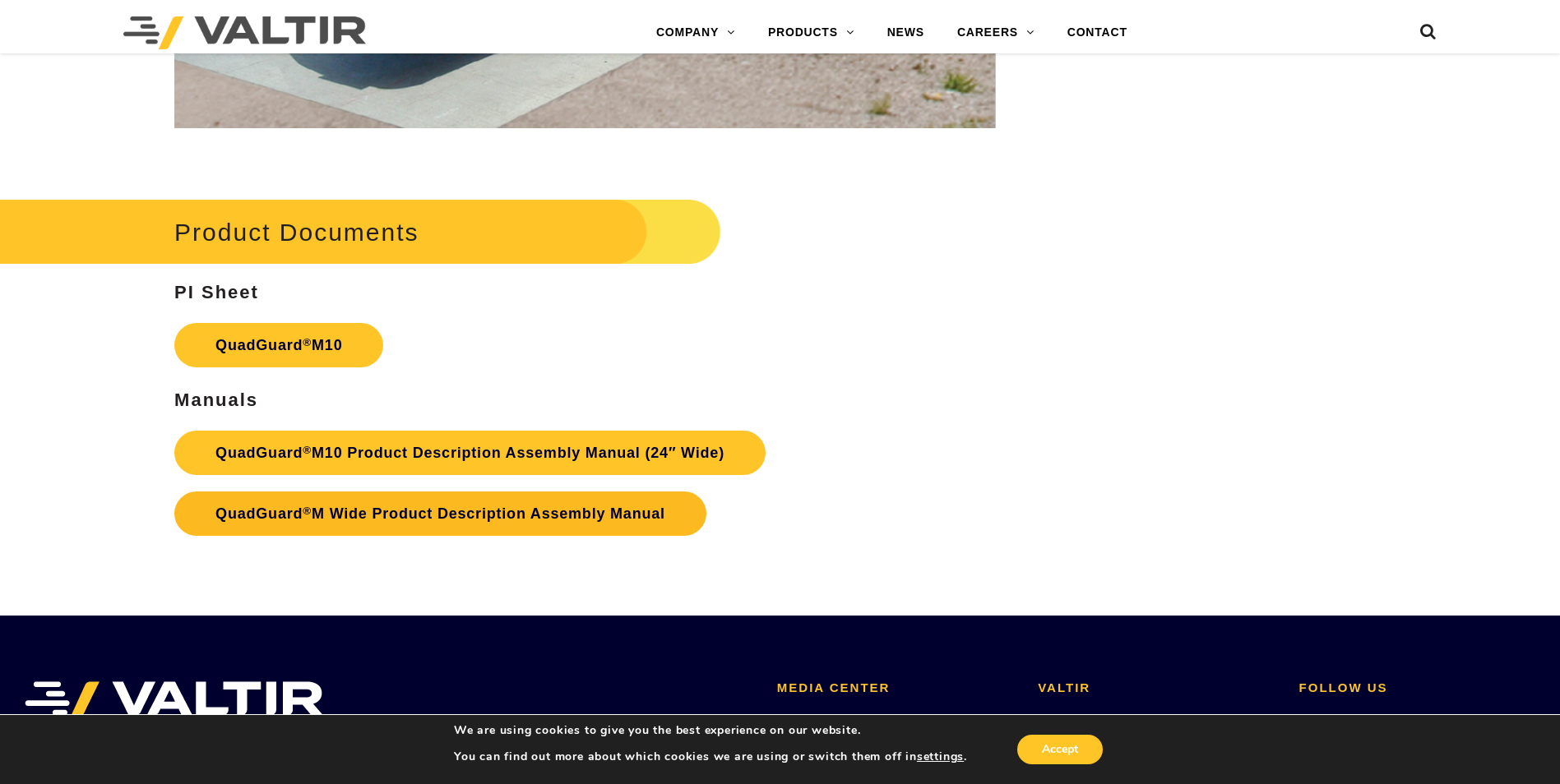
click at [314, 527] on link "QuadGuard ® M Wide Product Description Assembly Manual" at bounding box center [440, 513] width 532 height 44
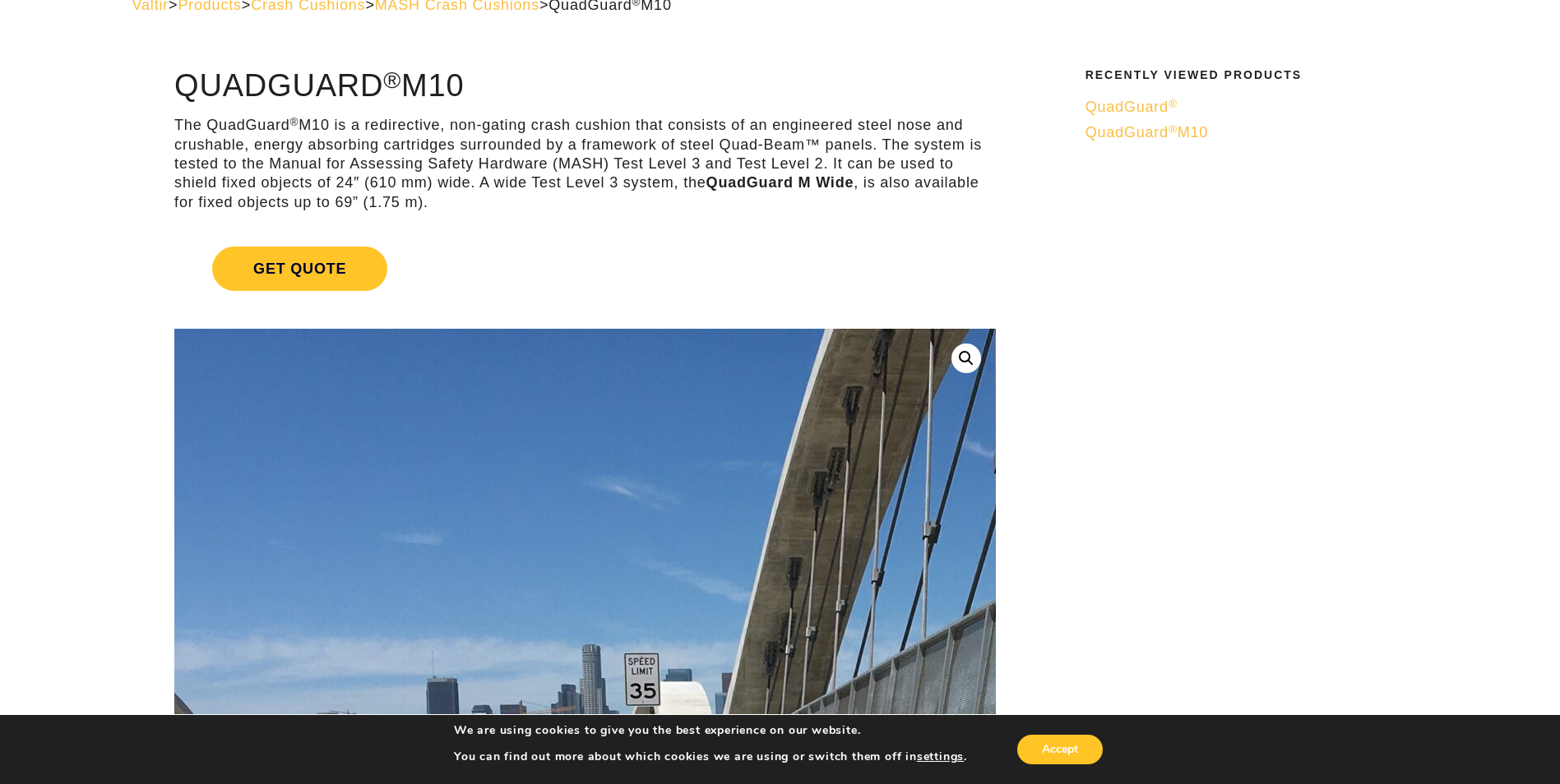
scroll to position [329, 0]
